Goal: Task Accomplishment & Management: Complete application form

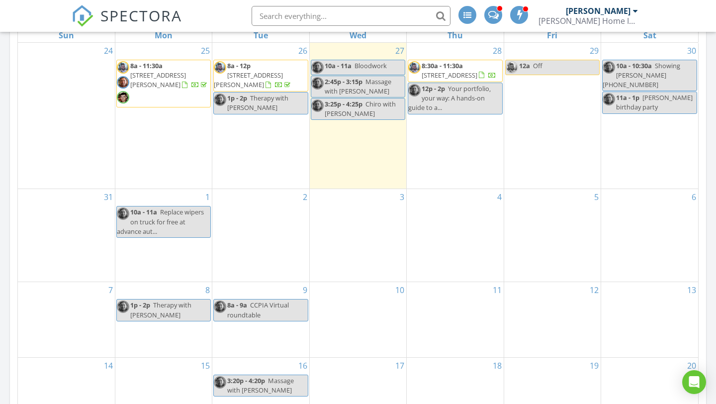
scroll to position [515, 0]
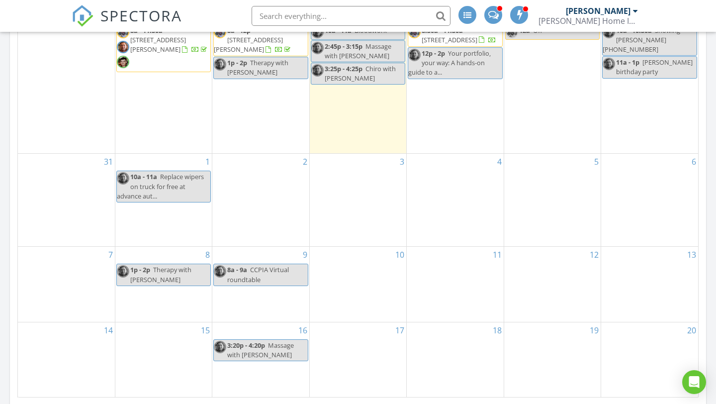
click at [164, 224] on div "1 10a - 11a Replace wipers on truck for free at advance aut..." at bounding box center [163, 200] width 96 height 92
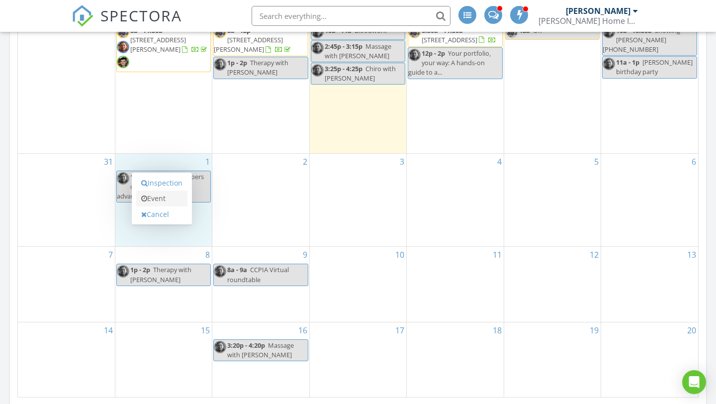
click at [162, 196] on link "Event" at bounding box center [161, 198] width 51 height 16
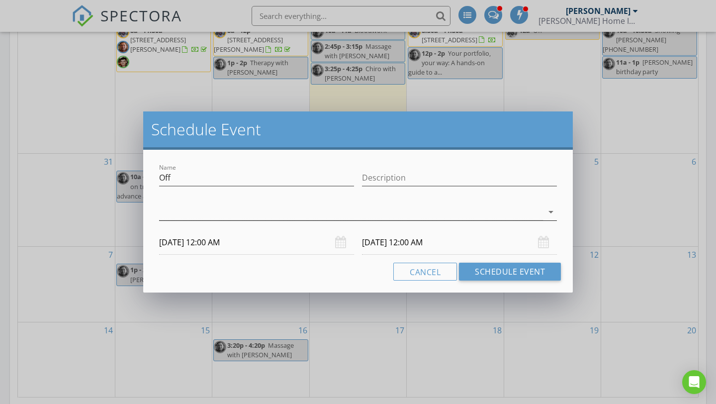
click at [376, 215] on div at bounding box center [351, 212] width 384 height 16
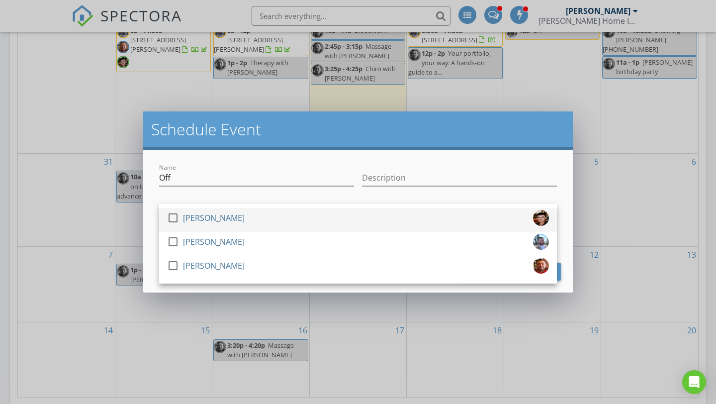
click at [172, 220] on div at bounding box center [172, 217] width 17 height 17
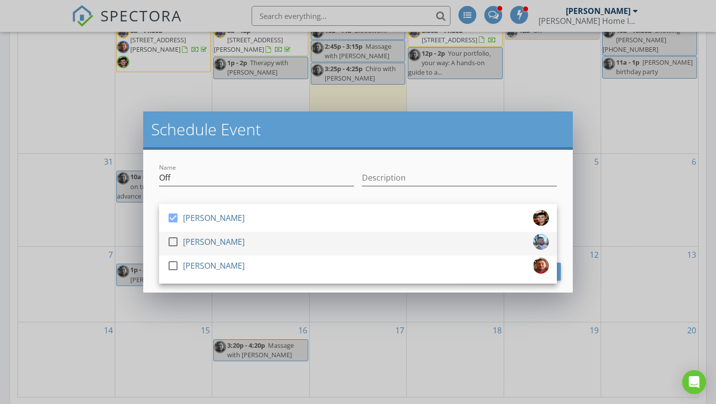
click at [171, 239] on div at bounding box center [172, 241] width 17 height 17
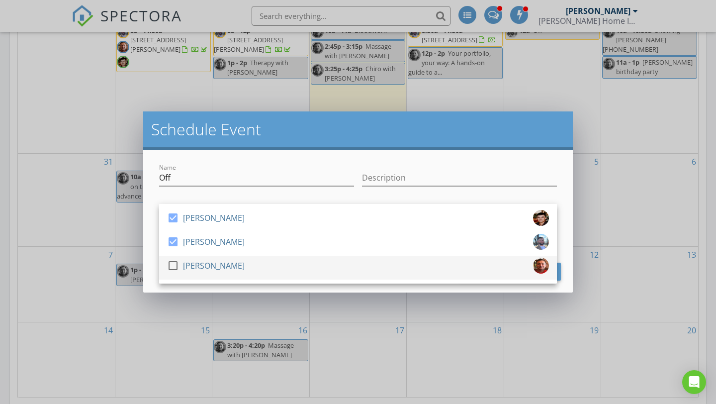
click at [171, 265] on div at bounding box center [172, 265] width 17 height 17
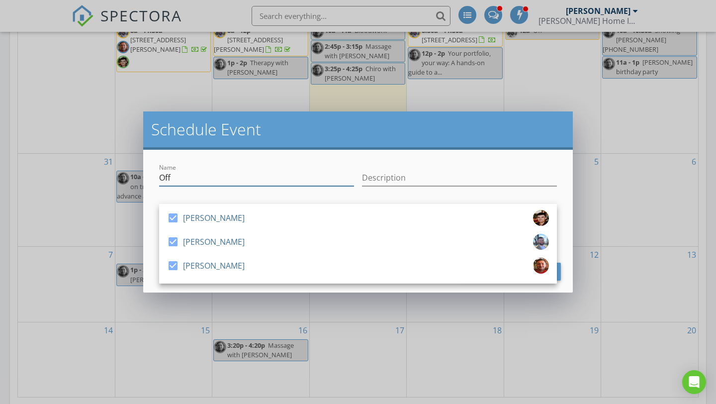
click at [168, 180] on input "Off" at bounding box center [256, 177] width 195 height 16
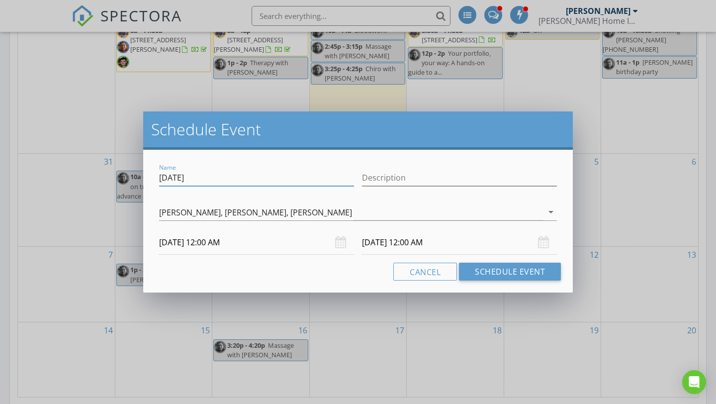
type input "[DATE]"
click at [336, 242] on div "[DATE] 12:00 AM" at bounding box center [256, 242] width 195 height 24
click at [187, 245] on input "[DATE] 12:00 AM" at bounding box center [256, 242] width 195 height 24
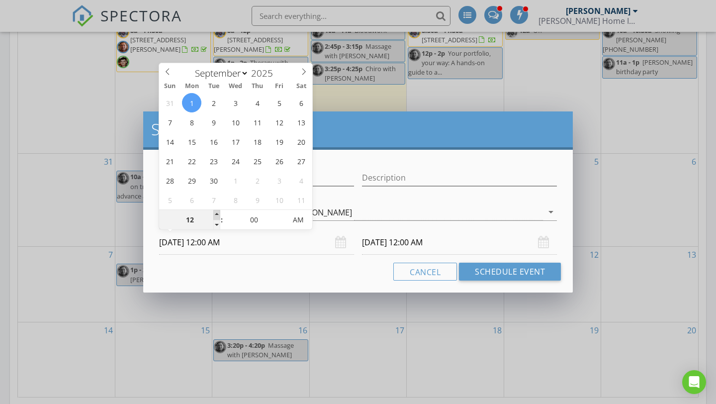
click at [217, 214] on span at bounding box center [216, 215] width 7 height 10
type input "01"
type input "[DATE] 1:00 AM"
type input "02"
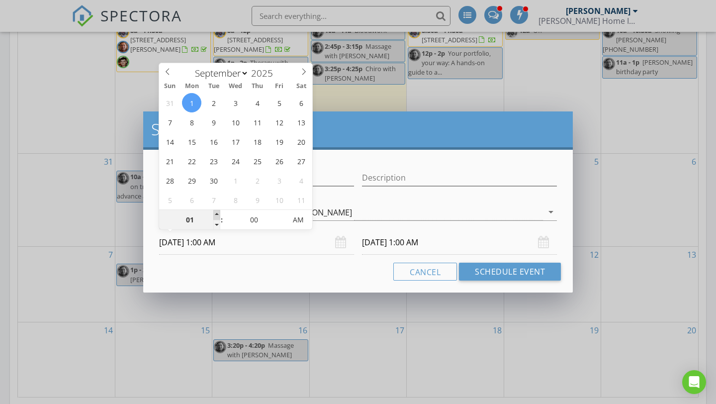
type input "[DATE] 2:00 AM"
click at [217, 214] on span at bounding box center [216, 215] width 7 height 10
type input "03"
type input "[DATE] 3:00 AM"
click at [217, 214] on span at bounding box center [216, 215] width 7 height 10
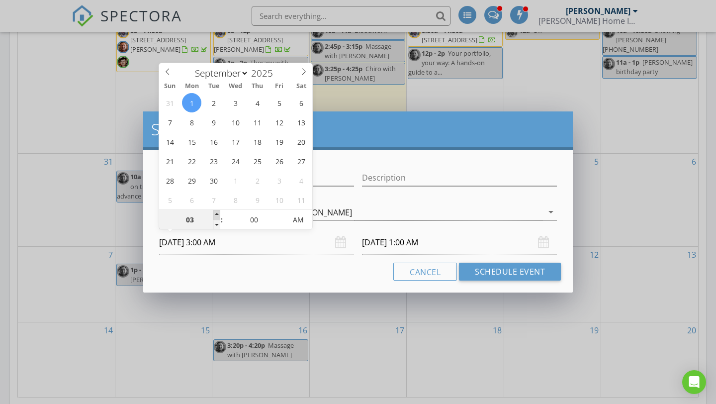
click at [217, 214] on span at bounding box center [216, 215] width 7 height 10
type input "04"
type input "[DATE] 4:00 AM"
click at [217, 214] on span at bounding box center [216, 215] width 7 height 10
type input "05"
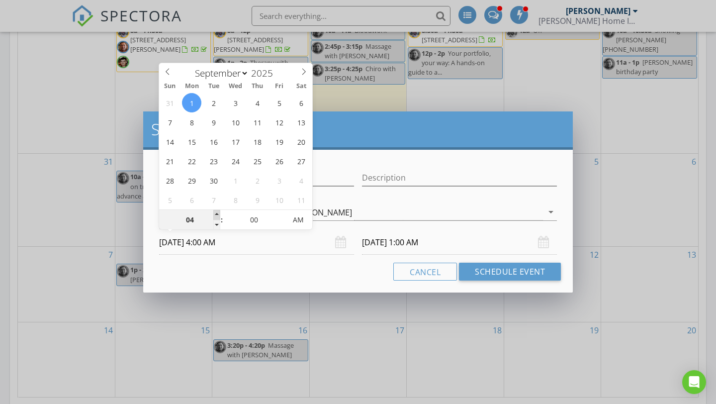
type input "[DATE] 5:00 AM"
type input "06"
type input "[DATE] 6:00 AM"
click at [217, 214] on span at bounding box center [216, 215] width 7 height 10
type input "[DATE] 6:00 AM"
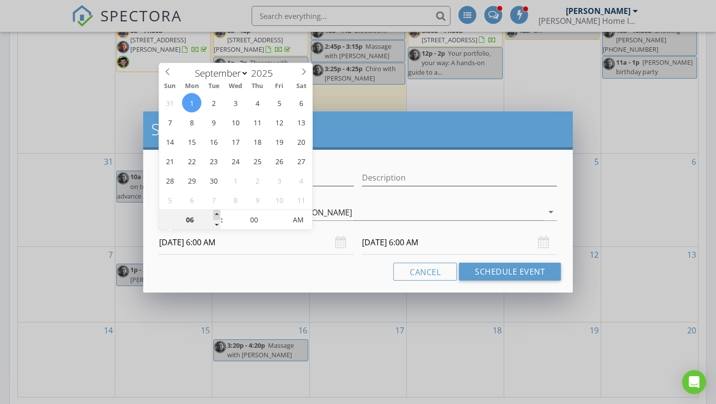
type input "07"
type input "[DATE] 7:00 AM"
click at [217, 214] on span at bounding box center [216, 215] width 7 height 10
type input "08"
type input "[DATE] 8:00 AM"
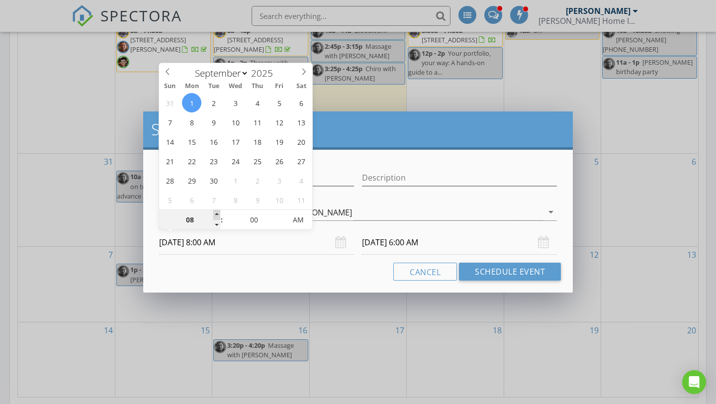
click at [217, 214] on span at bounding box center [216, 215] width 7 height 10
click at [395, 250] on input "[DATE] 8:00 AM" at bounding box center [459, 242] width 195 height 24
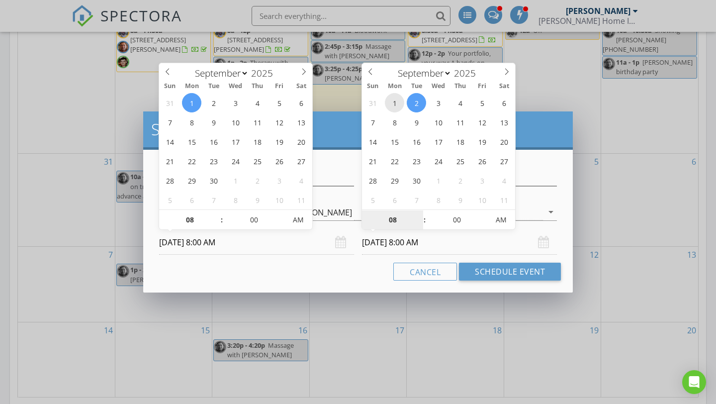
type input "[DATE] 8:00 AM"
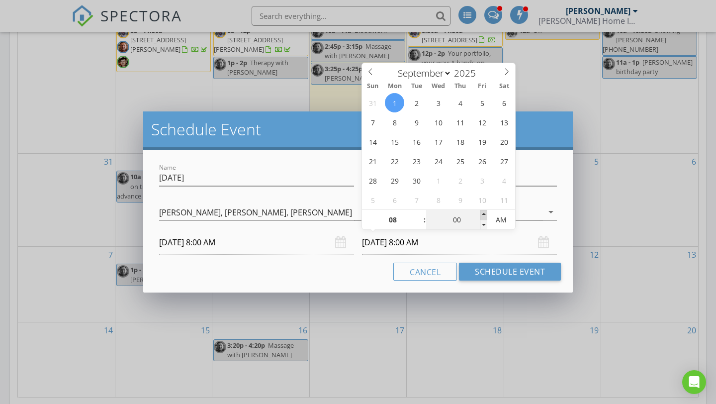
type input "05"
type input "[DATE] 8:05 AM"
click at [486, 214] on span at bounding box center [483, 215] width 7 height 10
type input "10"
type input "[DATE] 8:10 AM"
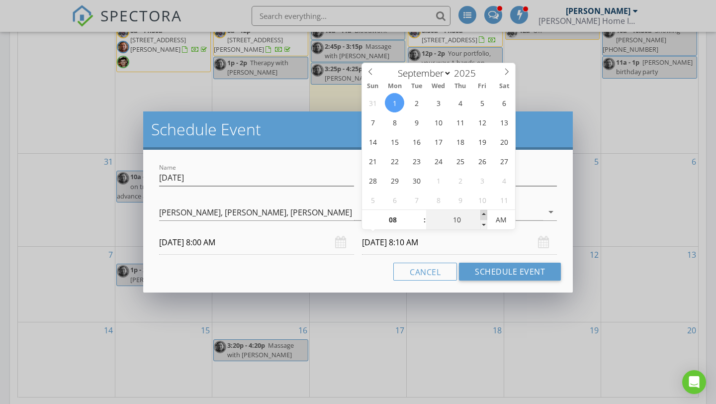
click at [486, 214] on span at bounding box center [483, 215] width 7 height 10
type input "15"
type input "[DATE] 8:15 AM"
click at [486, 214] on span at bounding box center [483, 215] width 7 height 10
type input "20"
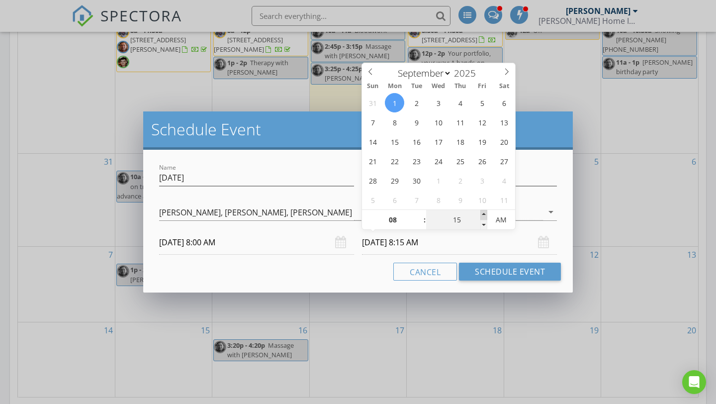
type input "[DATE] 8:20 AM"
click at [486, 214] on span at bounding box center [483, 215] width 7 height 10
type input "25"
type input "[DATE] 8:25 AM"
click at [486, 214] on span at bounding box center [483, 215] width 7 height 10
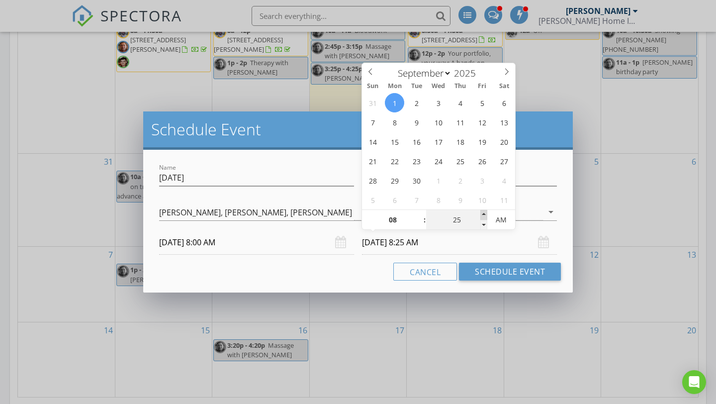
type input "30"
type input "[DATE] 8:30 AM"
click at [486, 214] on span at bounding box center [483, 215] width 7 height 10
type input "35"
type input "[DATE] 8:35 AM"
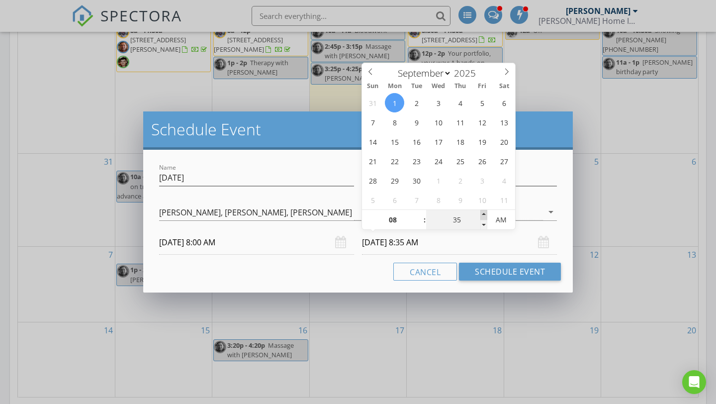
click at [486, 214] on span at bounding box center [483, 215] width 7 height 10
type input "40"
type input "[DATE] 8:40 AM"
click at [486, 214] on span at bounding box center [483, 215] width 7 height 10
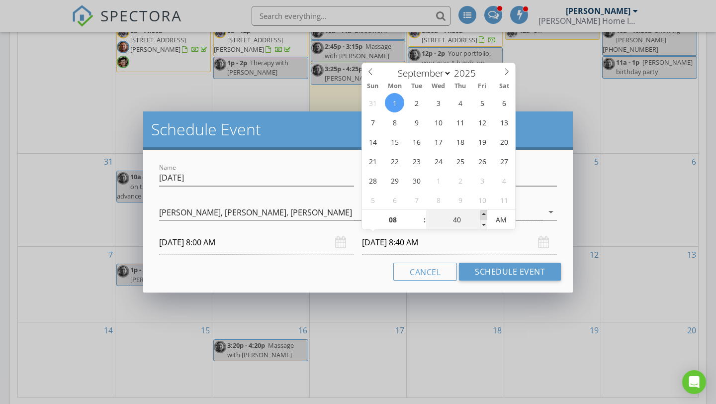
type input "45"
type input "[DATE] 8:45 AM"
type input "50"
type input "[DATE] 8:50 AM"
click at [486, 214] on span at bounding box center [483, 215] width 7 height 10
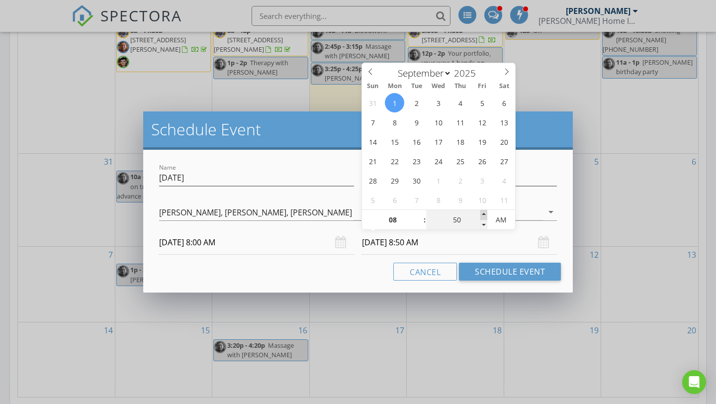
click at [486, 214] on span at bounding box center [483, 215] width 7 height 10
type input "55"
type input "[DATE] 8:55 AM"
click at [486, 214] on span at bounding box center [483, 215] width 7 height 10
type input "09"
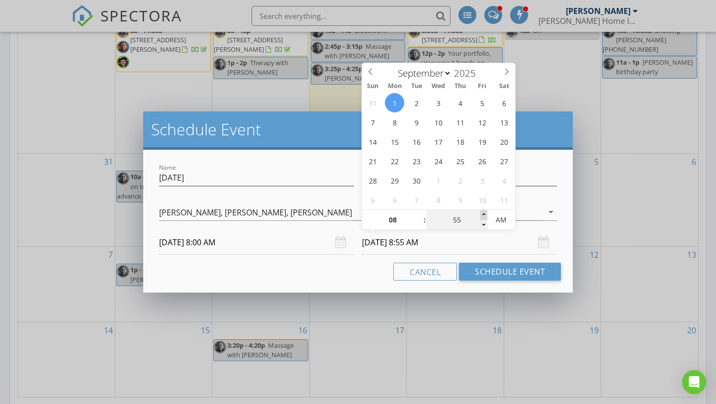
type input "00"
type input "[DATE] 9:00 AM"
type input "05"
type input "[DATE] 9:05 AM"
click at [486, 214] on span at bounding box center [483, 215] width 7 height 10
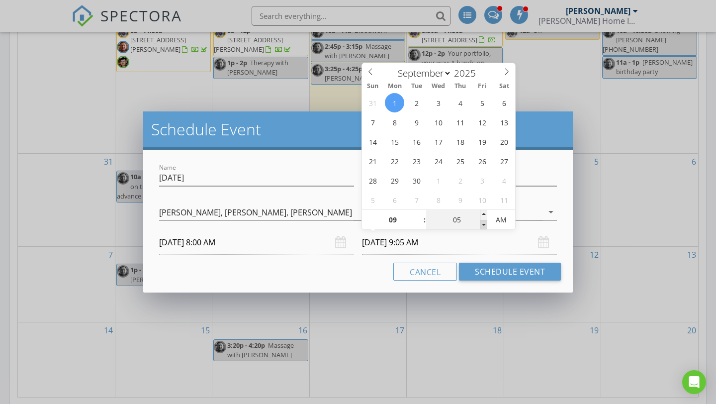
type input "00"
type input "[DATE] 9:00 AM"
click at [487, 224] on span at bounding box center [483, 225] width 7 height 10
type input "08"
type input "55"
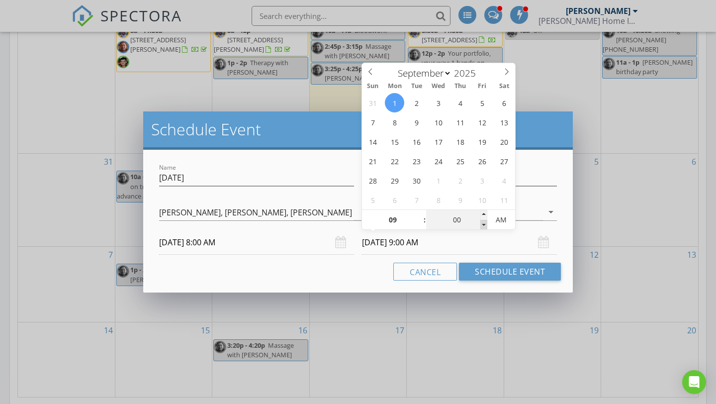
type input "[DATE] 8:55 AM"
click at [487, 224] on span at bounding box center [483, 225] width 7 height 10
click at [487, 216] on span at bounding box center [483, 215] width 7 height 10
type input "09"
type input "00"
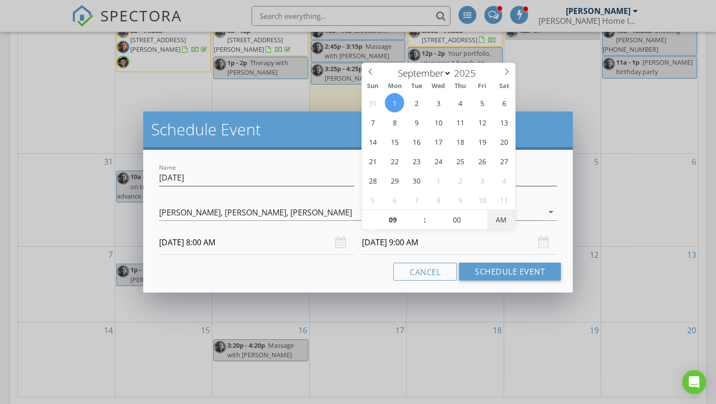
click at [502, 219] on span "AM" at bounding box center [500, 220] width 27 height 20
type input "[DATE] 9:00 PM"
click at [421, 225] on span at bounding box center [419, 225] width 7 height 10
type input "08"
type input "[DATE] 8:00 PM"
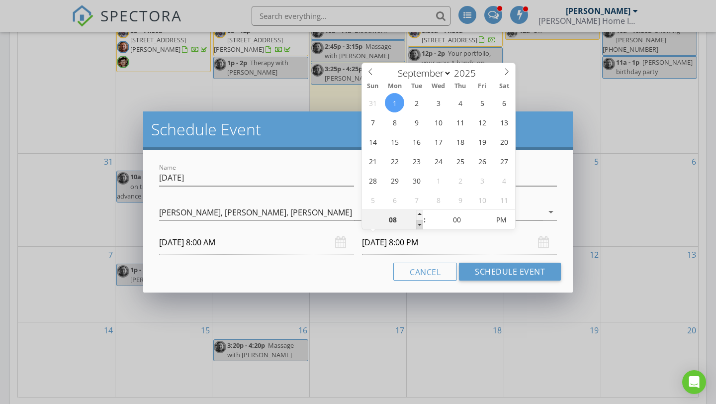
type input "07"
type input "[DATE] 7:00 PM"
click at [421, 225] on span at bounding box center [419, 225] width 7 height 10
type input "06"
type input "[DATE] 6:00 PM"
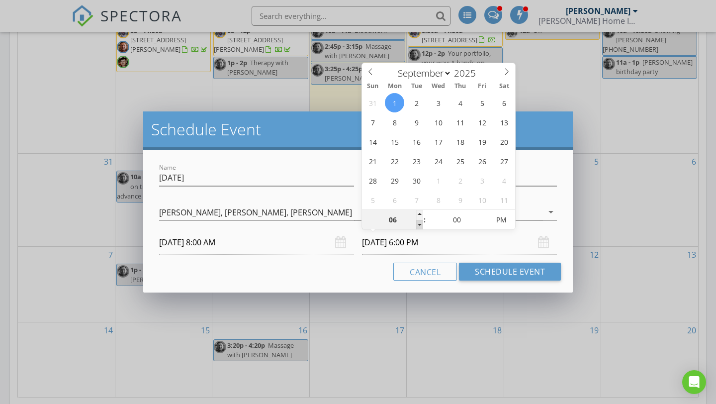
click at [421, 225] on span at bounding box center [419, 225] width 7 height 10
type input "05"
type input "[DATE] 5:00 PM"
click at [421, 225] on span at bounding box center [419, 225] width 7 height 10
click at [485, 269] on button "Schedule Event" at bounding box center [510, 271] width 102 height 18
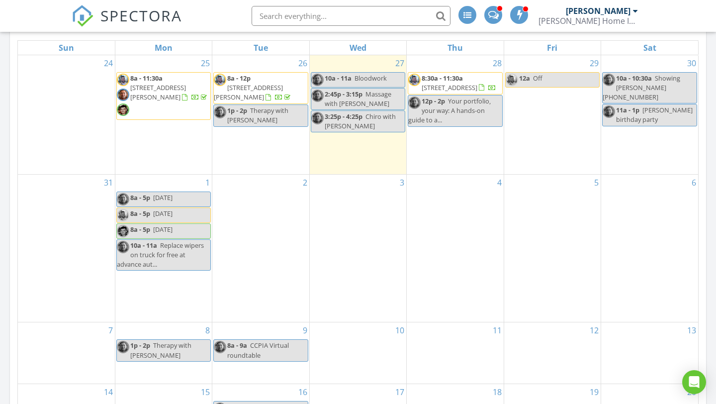
scroll to position [466, 0]
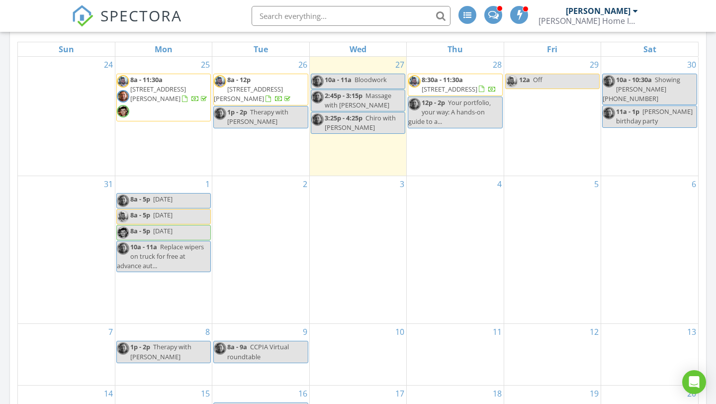
click at [557, 102] on div "29 12a Off" at bounding box center [552, 116] width 96 height 119
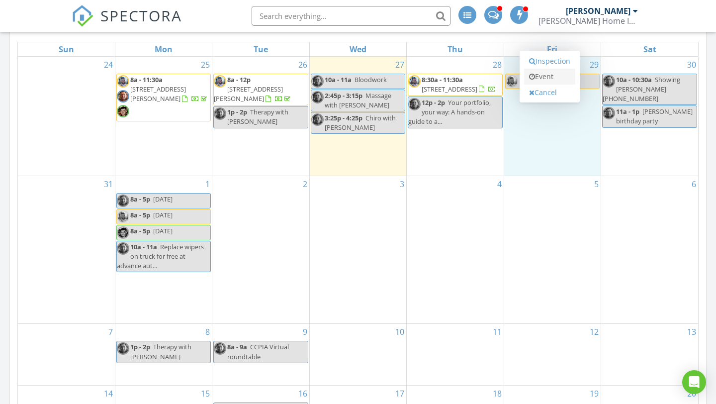
click at [546, 78] on link "Event" at bounding box center [549, 77] width 51 height 16
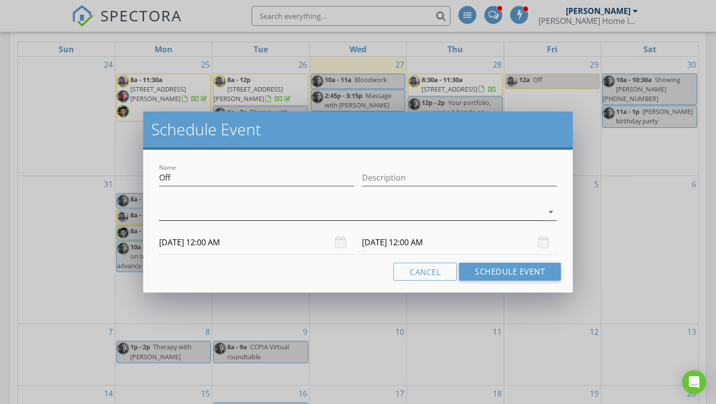
click at [460, 217] on div at bounding box center [351, 212] width 384 height 16
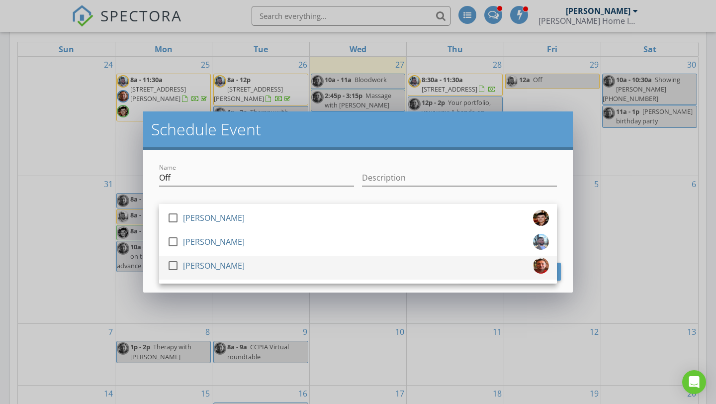
click at [379, 257] on div "check_box_outline_blank [PERSON_NAME]" at bounding box center [358, 267] width 382 height 20
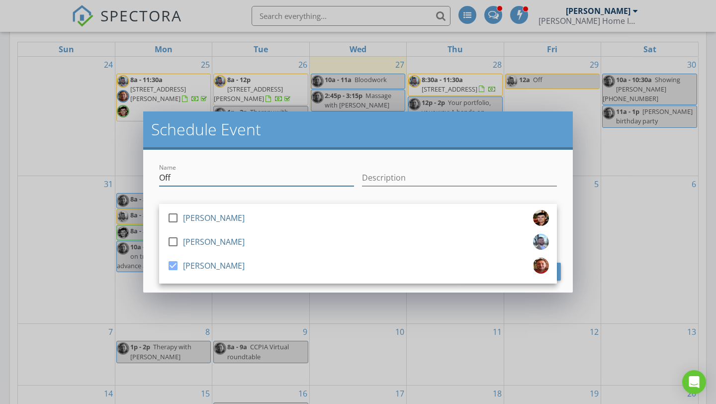
click at [168, 176] on input "Off" at bounding box center [256, 177] width 195 height 16
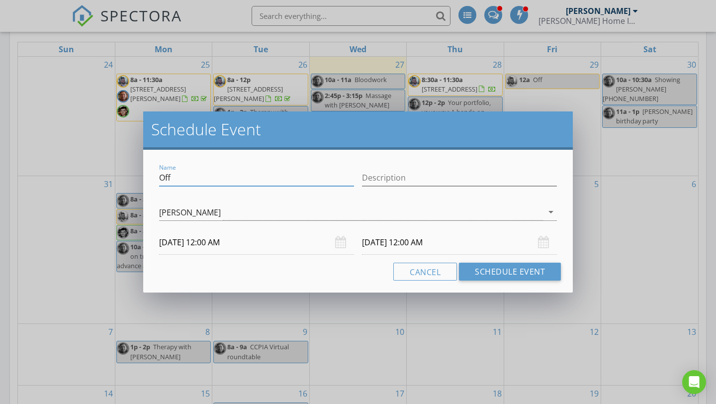
click at [168, 176] on input "Off" at bounding box center [256, 177] width 195 height 16
type input "[PERSON_NAME], & [PERSON_NAME]"
click at [183, 243] on input "[DATE] 12:00 AM" at bounding box center [256, 242] width 195 height 24
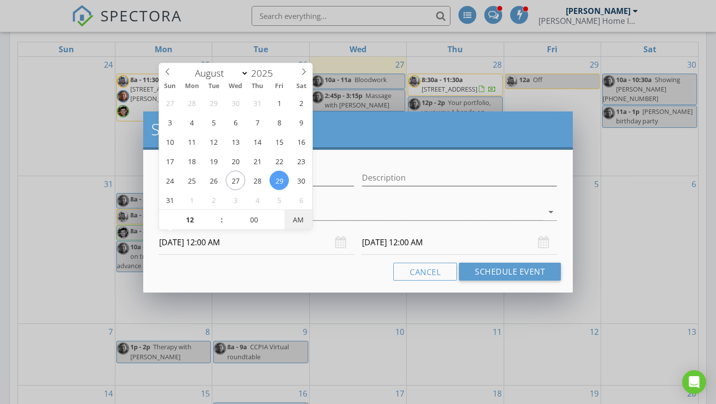
type input "[DATE] 12:00 PM"
click at [297, 220] on span "AM" at bounding box center [297, 220] width 27 height 20
click at [393, 244] on input "[DATE] 12:00 PM" at bounding box center [459, 242] width 195 height 24
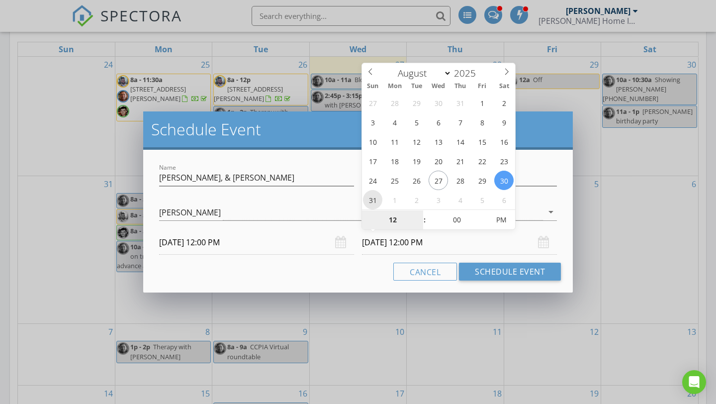
type input "[DATE] 12:00 PM"
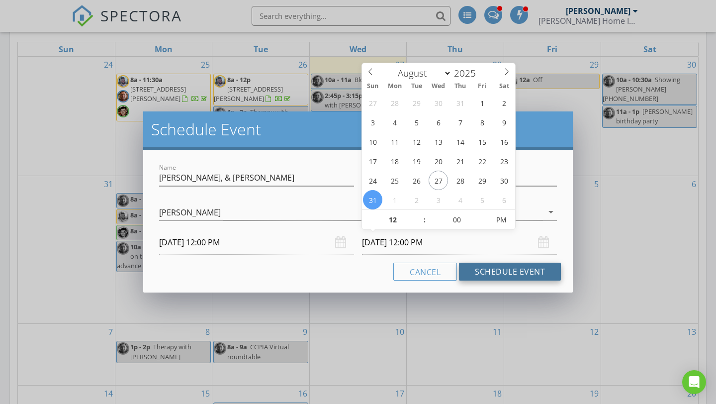
click at [509, 271] on button "Schedule Event" at bounding box center [510, 271] width 102 height 18
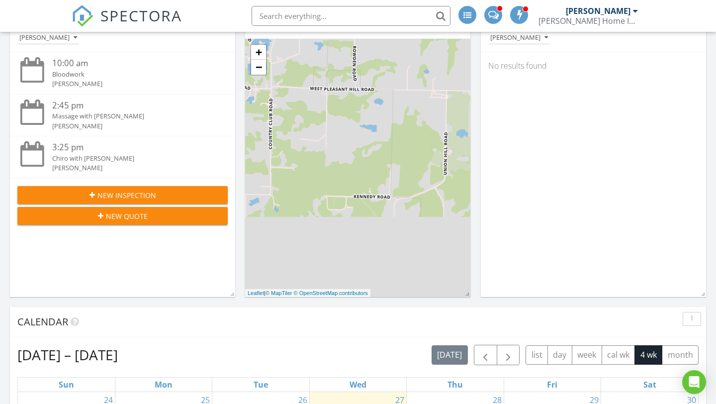
scroll to position [0, 0]
